Goal: Navigation & Orientation: Find specific page/section

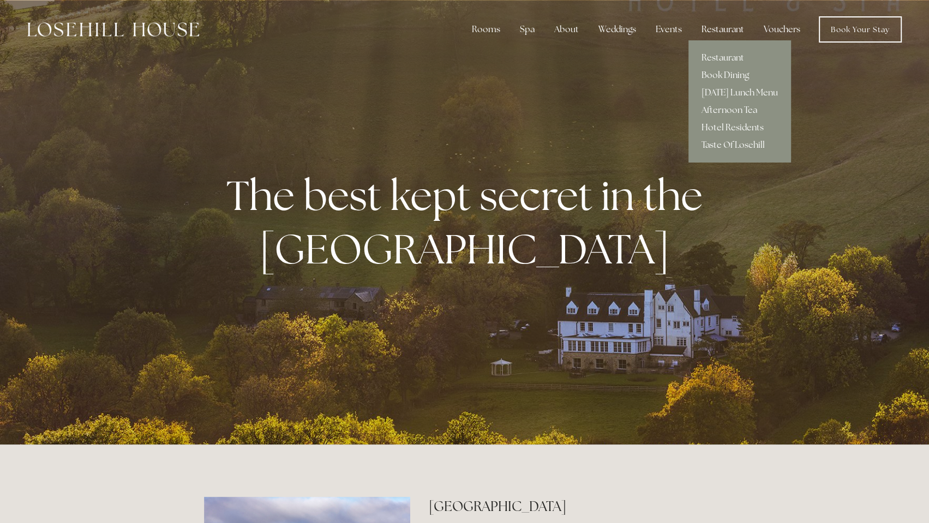
click at [728, 34] on div "Restaurant" at bounding box center [723, 30] width 60 height 22
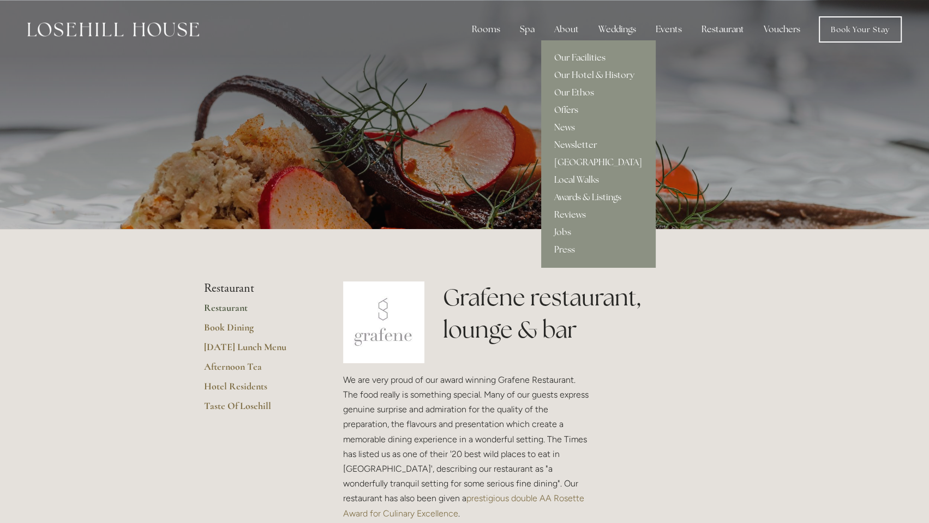
click at [574, 110] on link "Offers" at bounding box center [598, 109] width 114 height 17
